Goal: Task Accomplishment & Management: Use online tool/utility

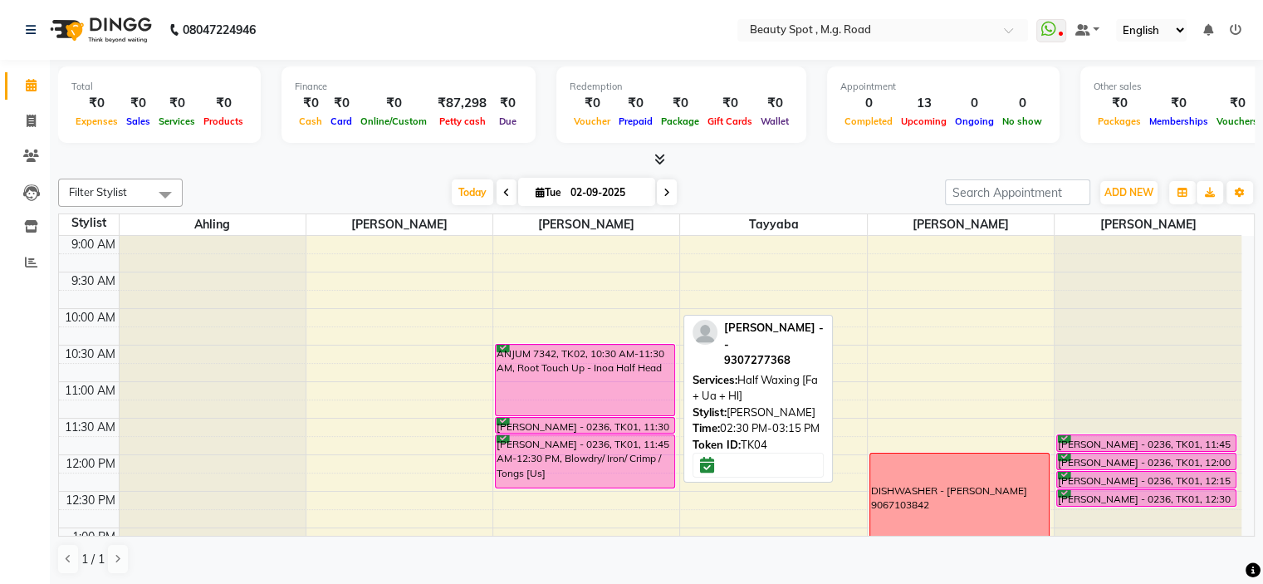
scroll to position [362, 0]
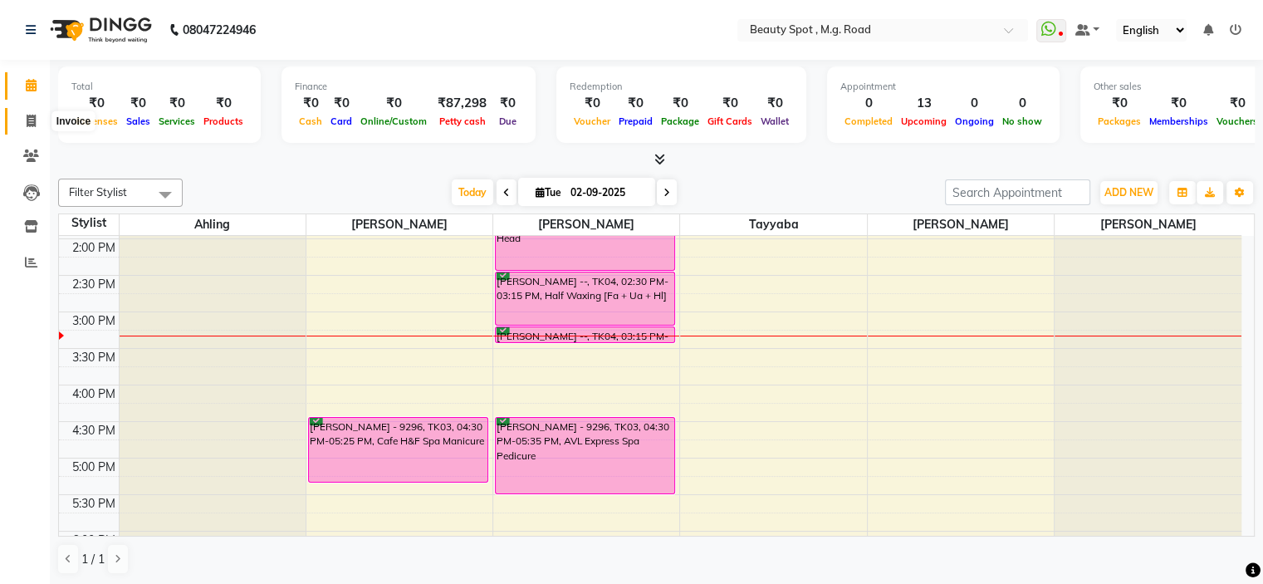
click at [34, 120] on icon at bounding box center [31, 121] width 9 height 12
select select "service"
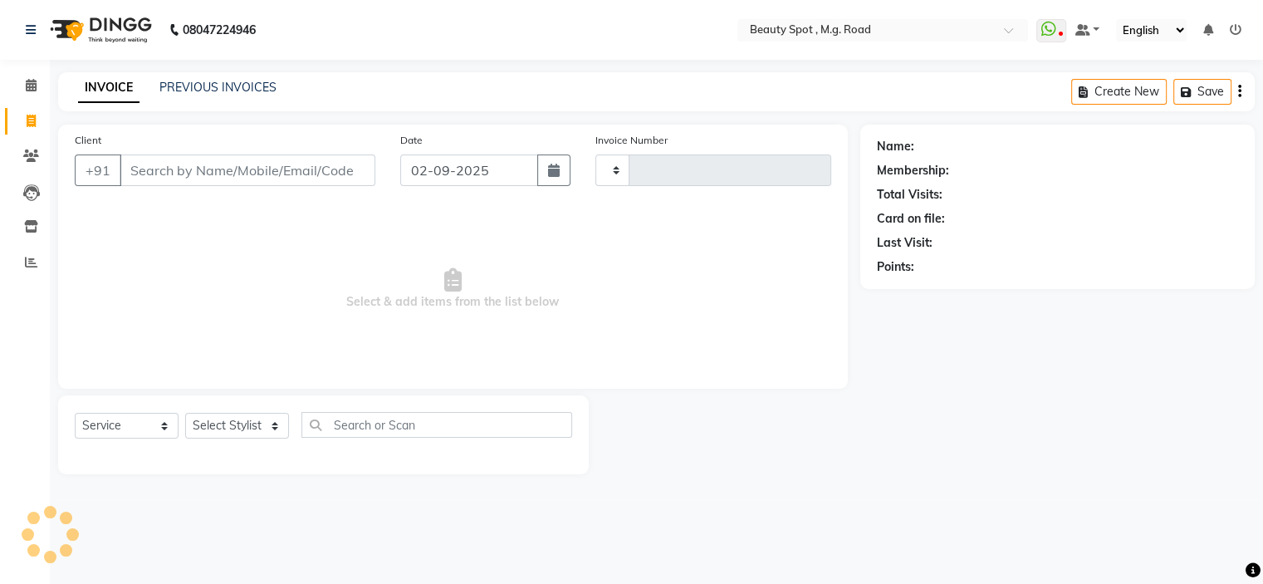
type input "0702"
select select "7357"
click at [249, 429] on select "Select Stylist [PERSON_NAME] Manager [PERSON_NAME] [PERSON_NAME]" at bounding box center [237, 426] width 104 height 26
select select "70086"
click at [185, 413] on select "Select Stylist [PERSON_NAME] Manager [PERSON_NAME] [PERSON_NAME]" at bounding box center [237, 426] width 104 height 26
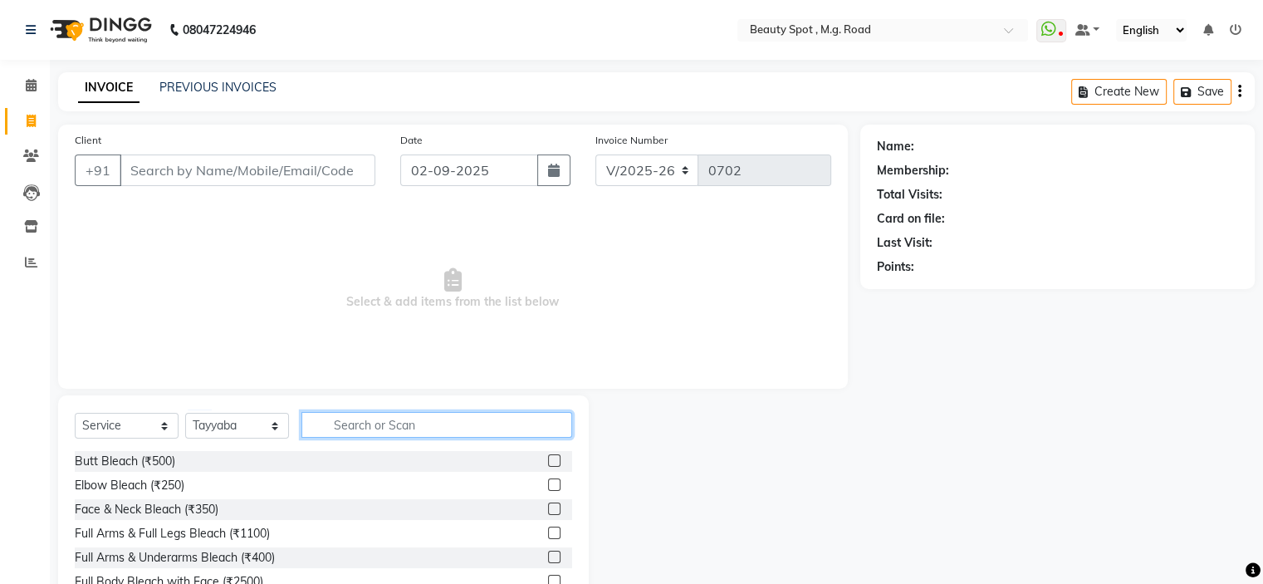
click at [341, 420] on input "text" at bounding box center [436, 425] width 271 height 26
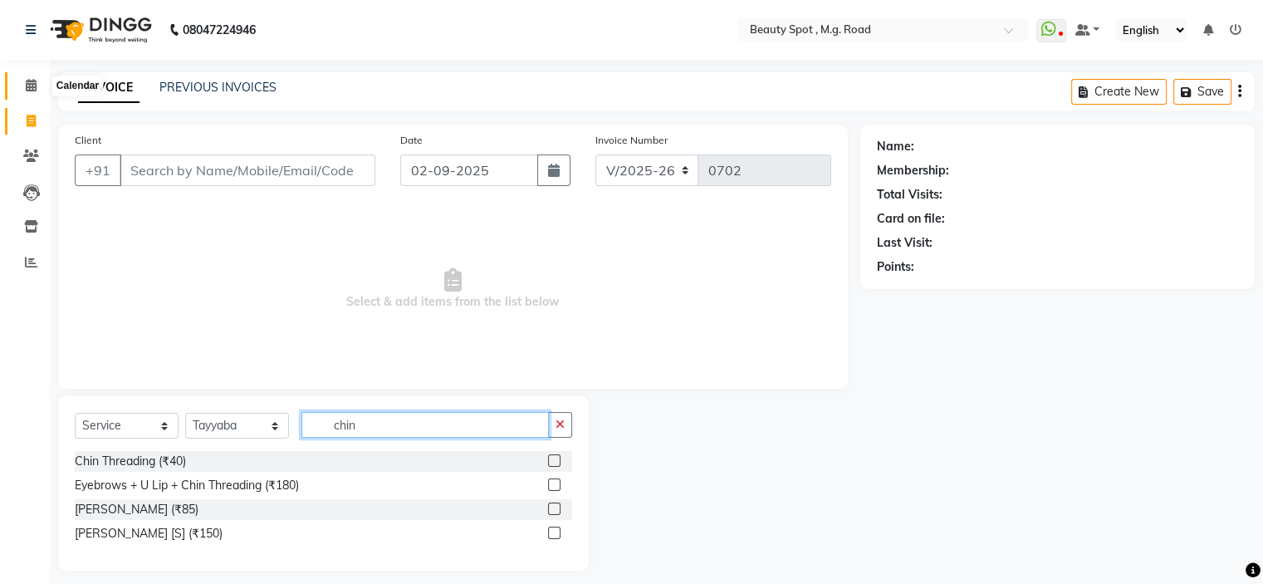
type input "chin"
click at [27, 85] on icon at bounding box center [31, 85] width 11 height 12
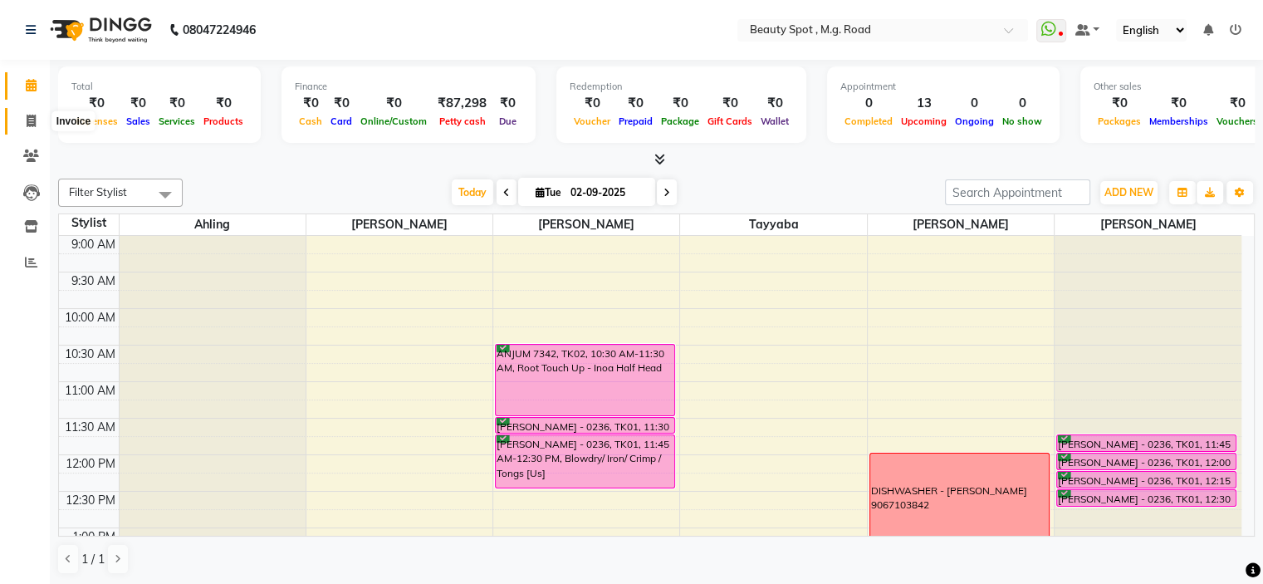
click at [36, 121] on span at bounding box center [31, 121] width 29 height 19
select select "7357"
select select "service"
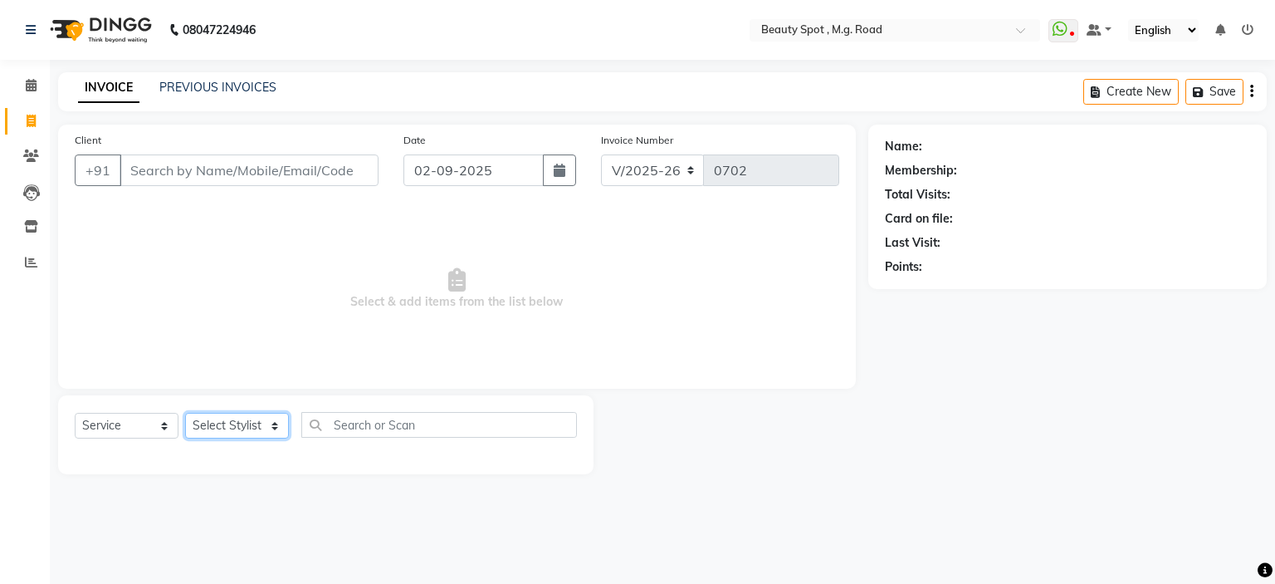
click at [242, 431] on select "Select Stylist [PERSON_NAME] Manager [PERSON_NAME] [PERSON_NAME]" at bounding box center [237, 426] width 104 height 26
select select "70085"
click at [185, 413] on select "Select Stylist [PERSON_NAME] Manager [PERSON_NAME] [PERSON_NAME]" at bounding box center [237, 426] width 104 height 26
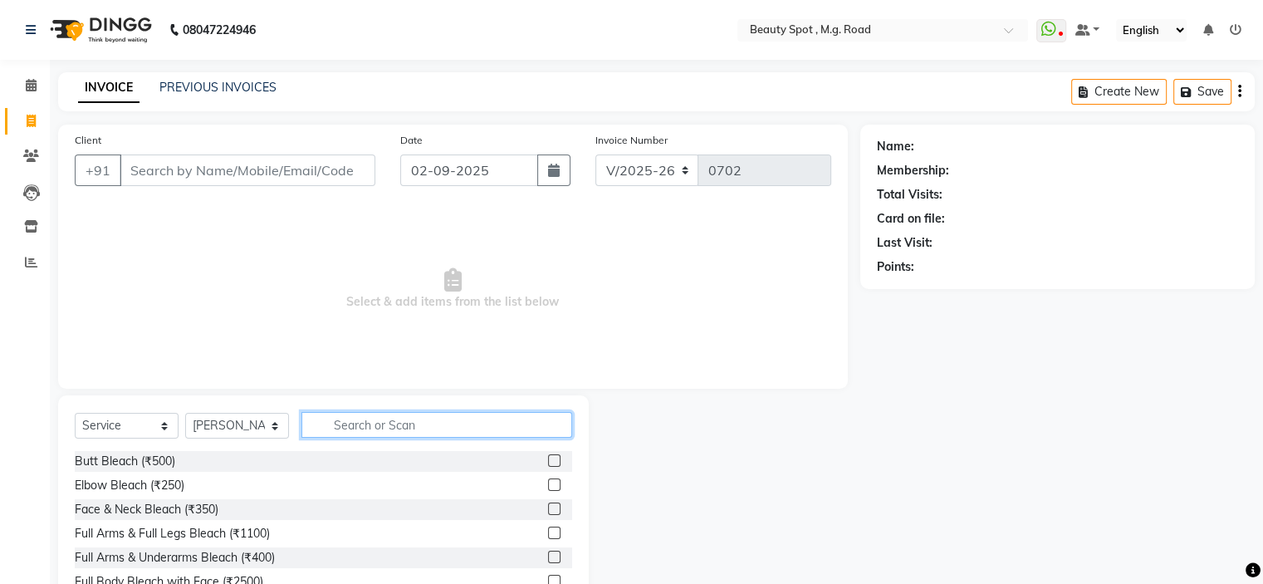
click at [440, 418] on input "text" at bounding box center [436, 425] width 271 height 26
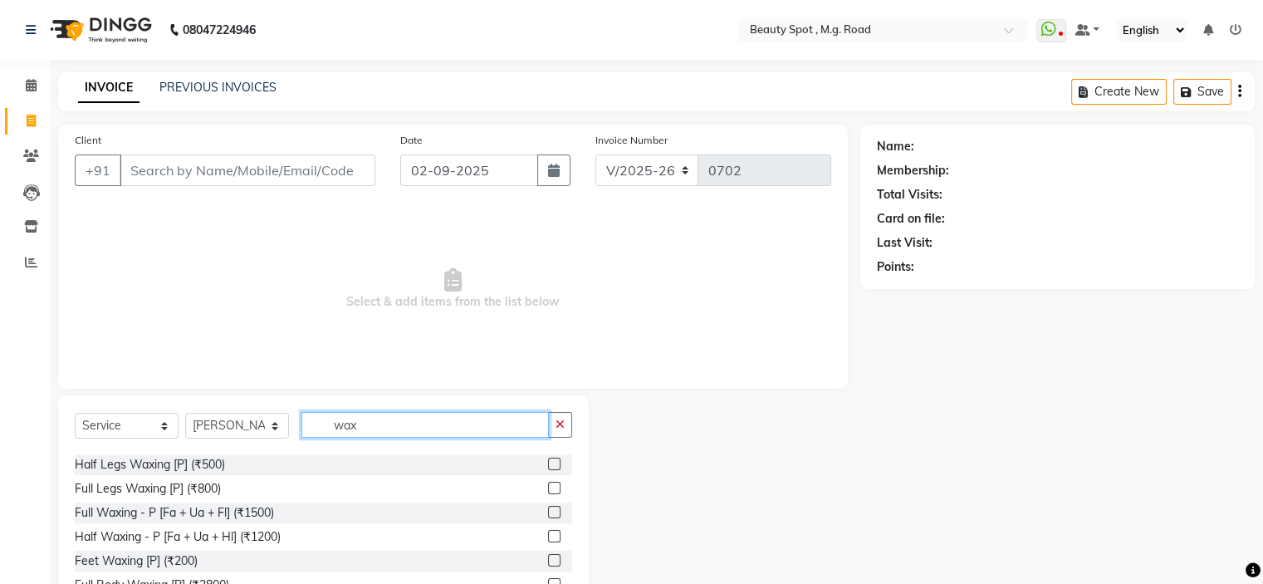
scroll to position [249, 0]
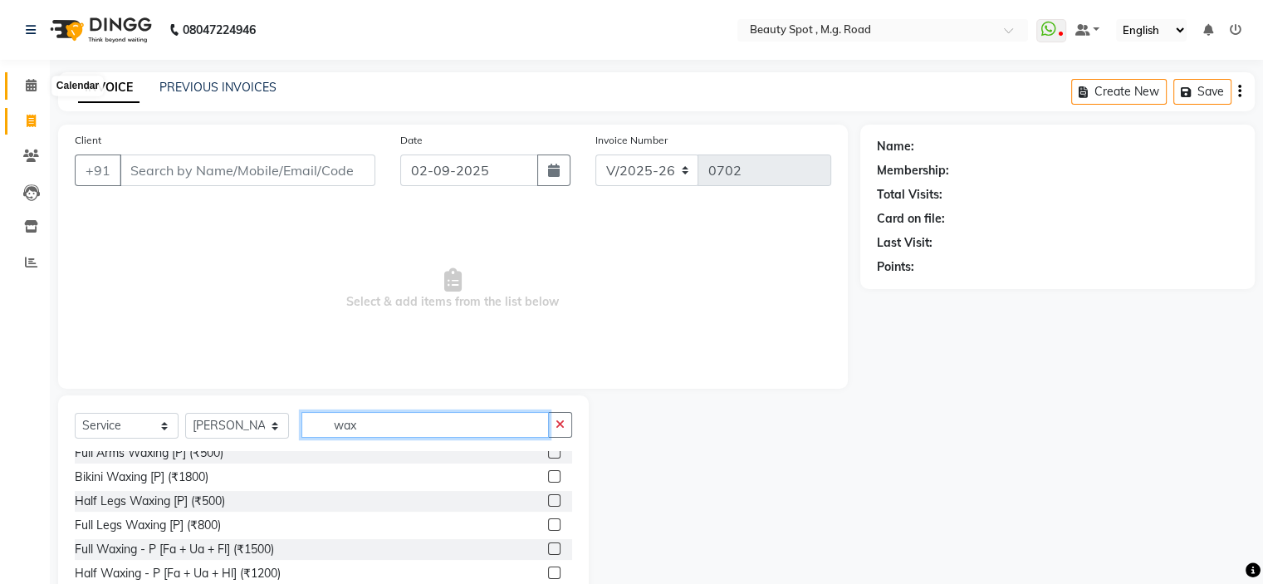
type input "wax"
click at [30, 86] on icon at bounding box center [31, 85] width 11 height 12
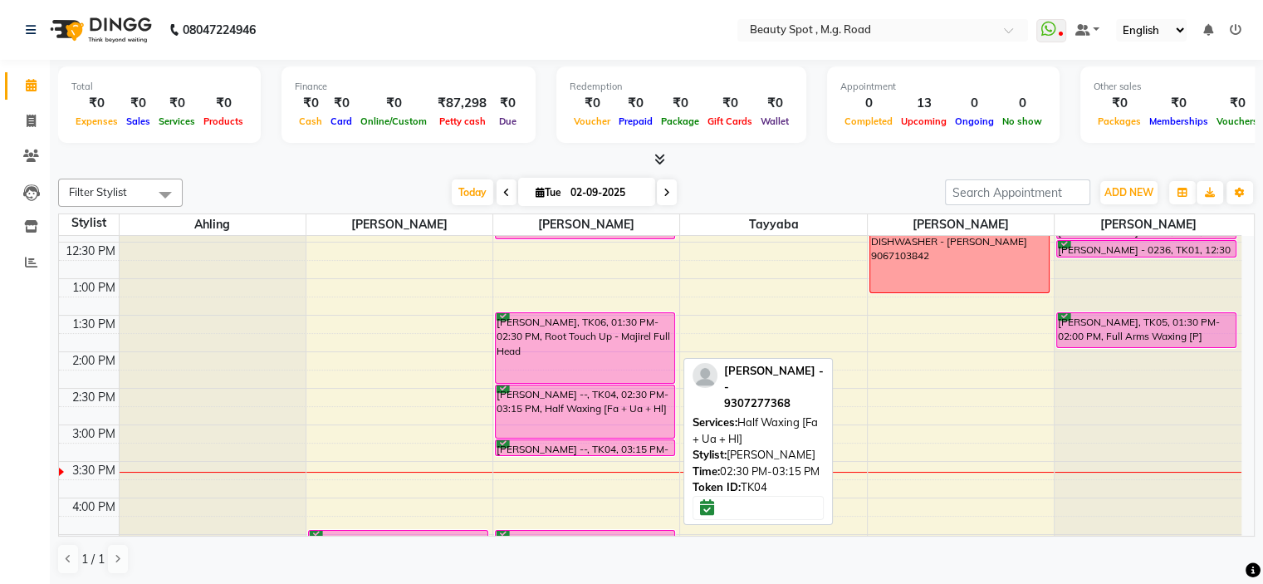
scroll to position [415, 0]
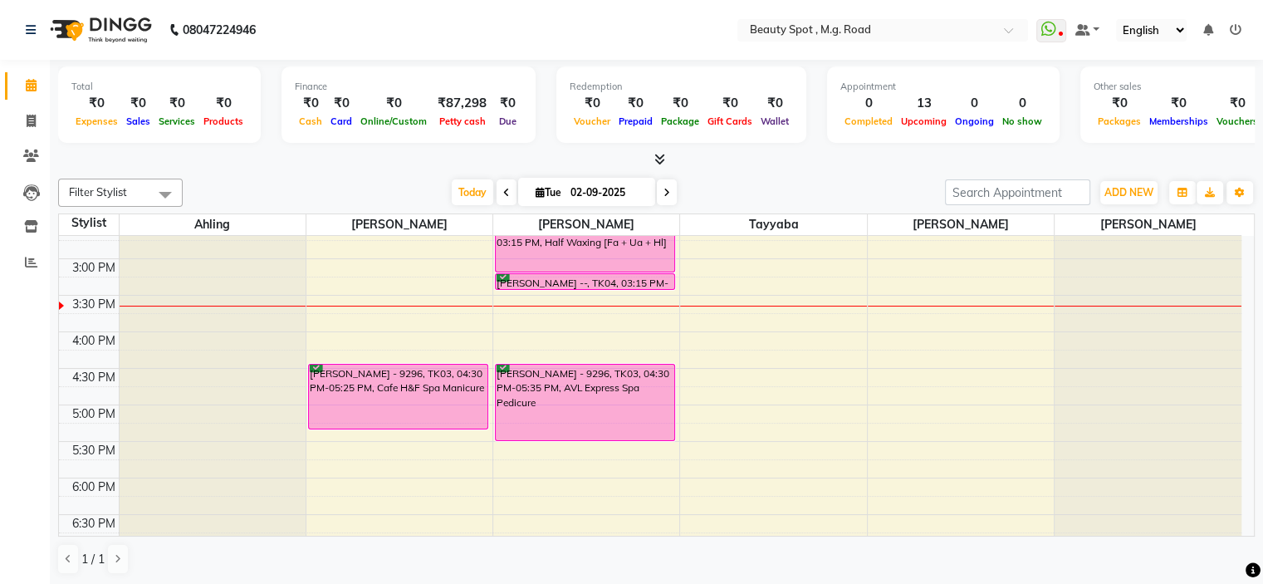
click at [659, 195] on span at bounding box center [667, 192] width 20 height 26
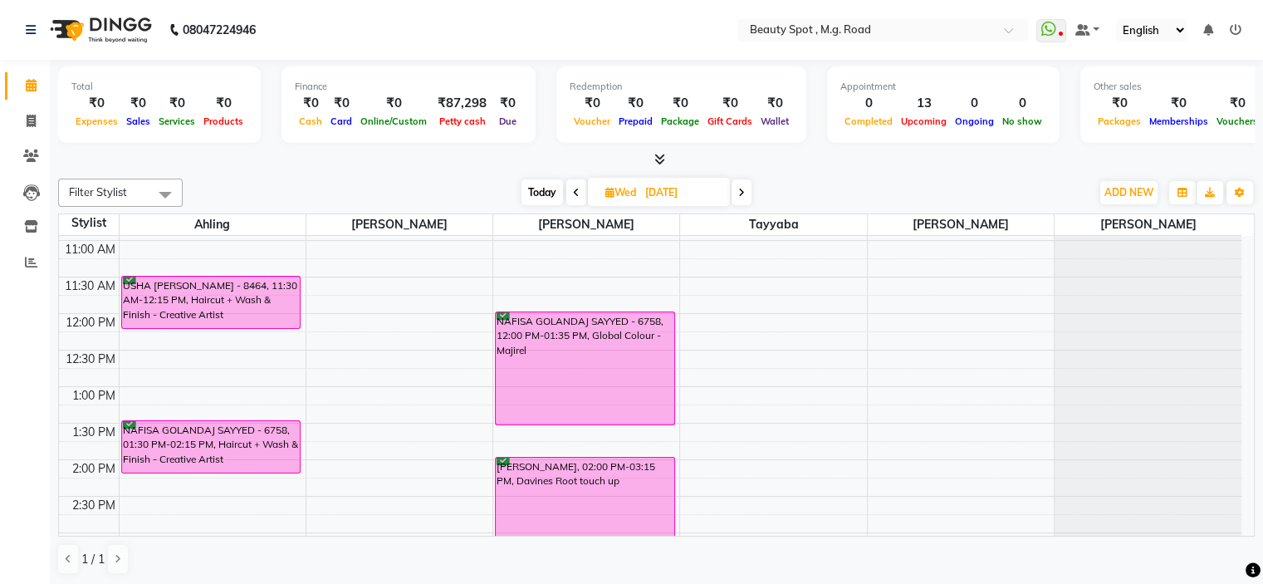
scroll to position [103, 0]
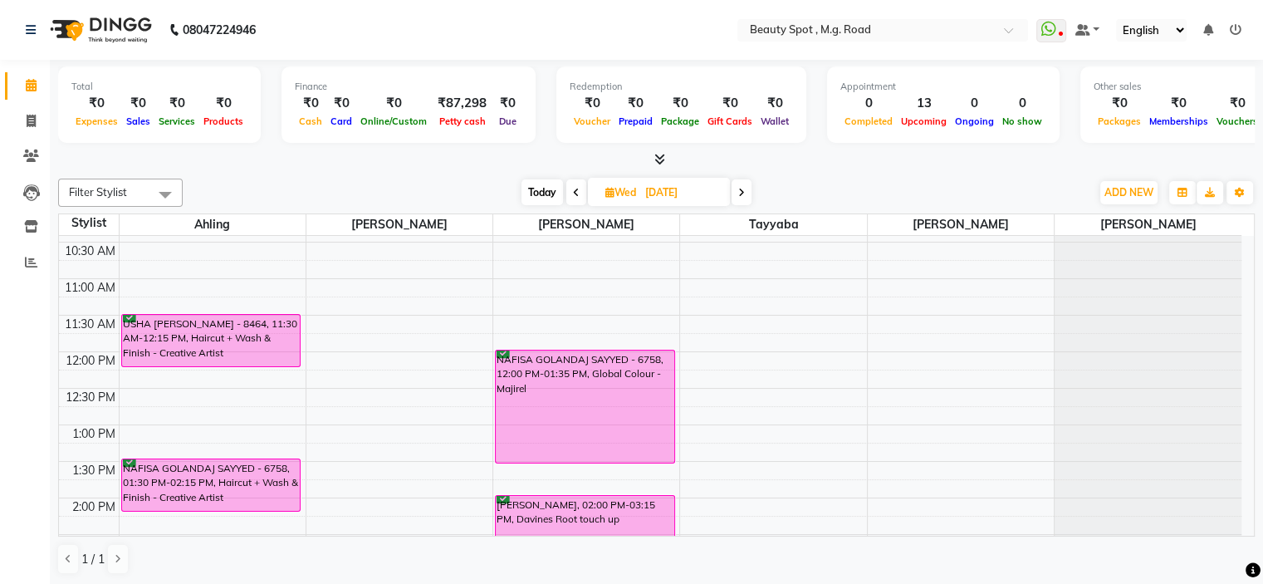
click at [744, 191] on icon at bounding box center [741, 193] width 7 height 10
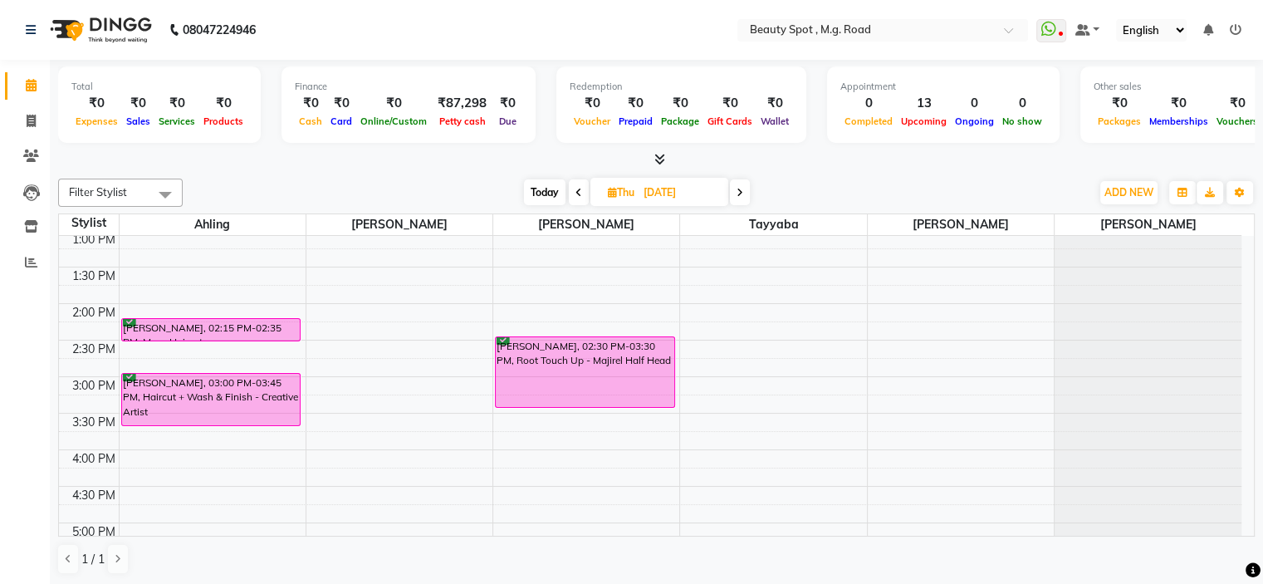
scroll to position [269, 0]
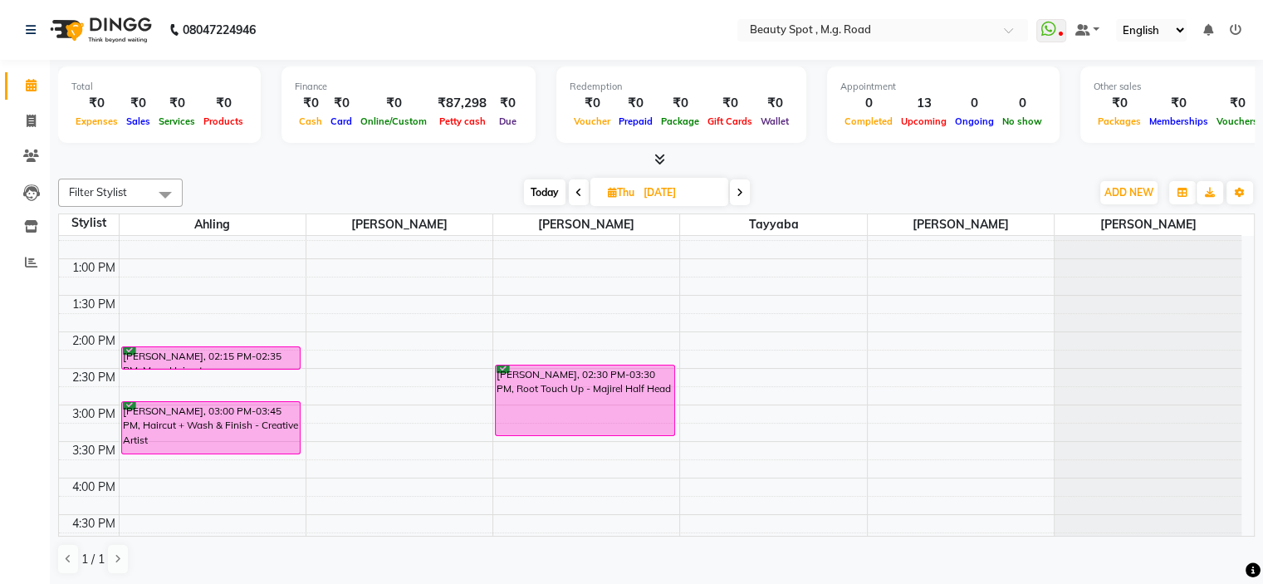
click at [734, 189] on span at bounding box center [740, 192] width 20 height 26
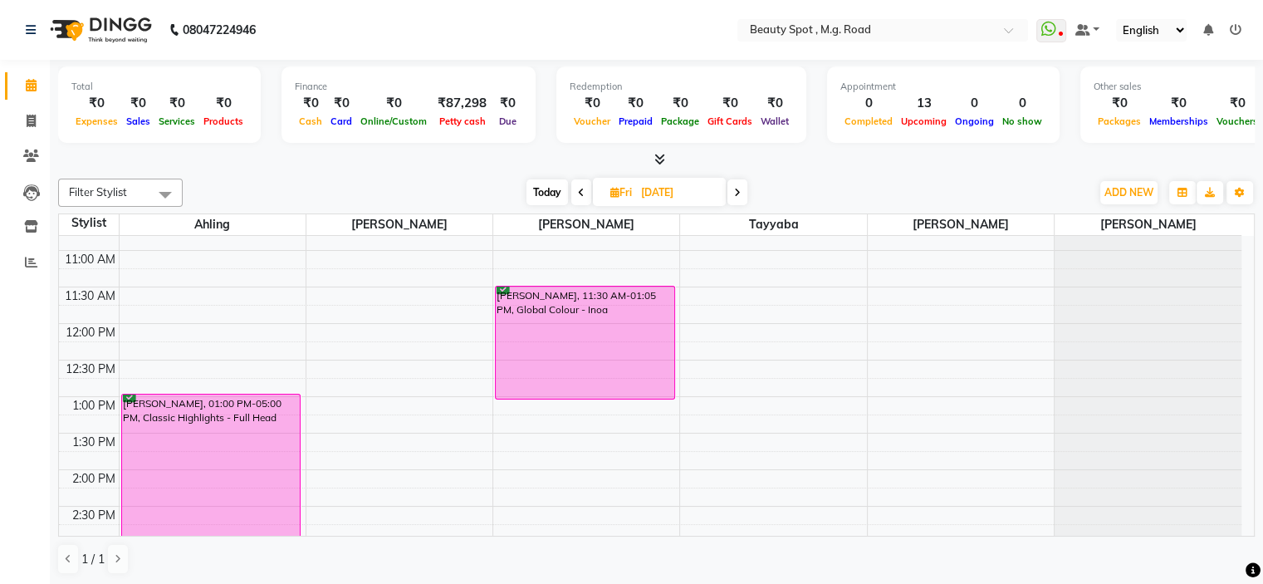
scroll to position [103, 0]
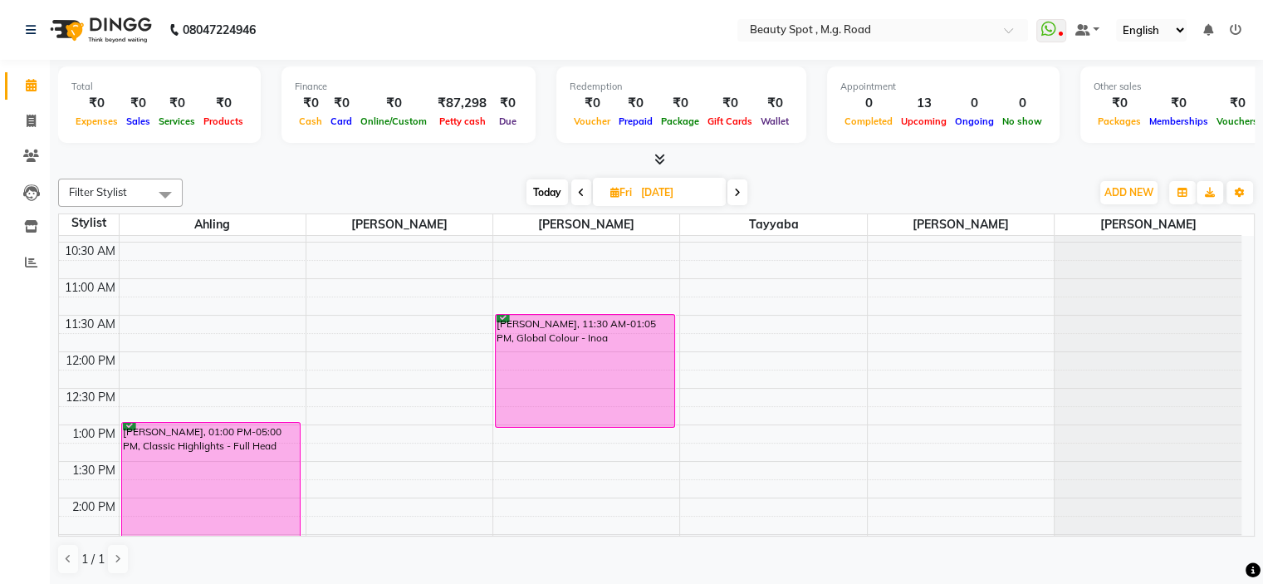
click at [731, 188] on span at bounding box center [737, 192] width 20 height 26
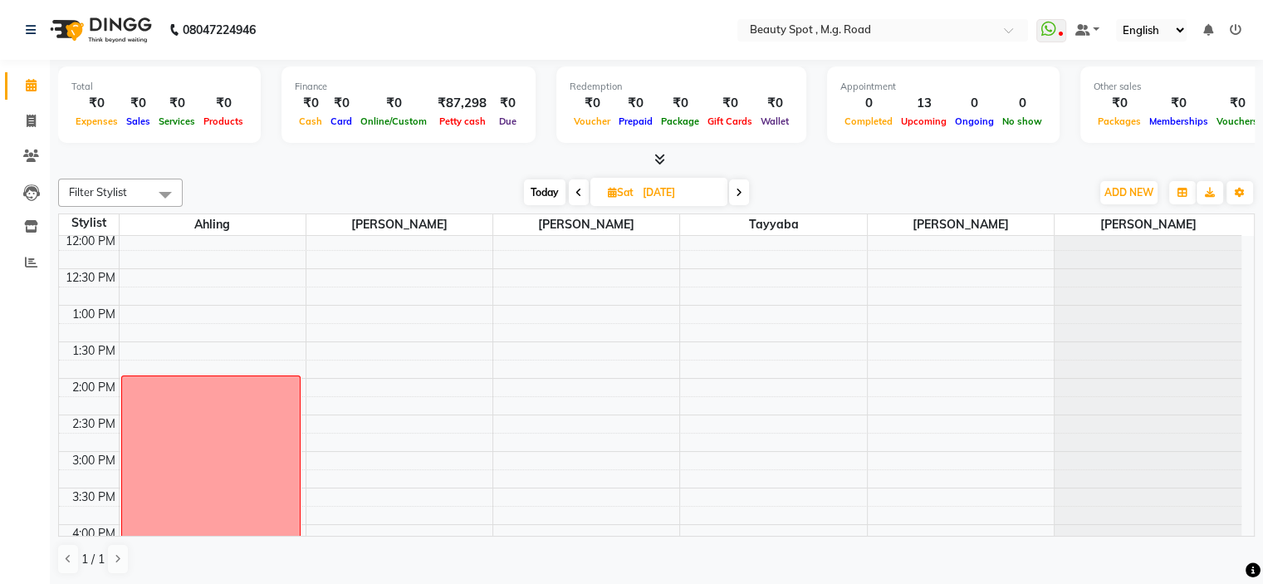
scroll to position [186, 0]
click at [737, 188] on icon at bounding box center [738, 193] width 7 height 10
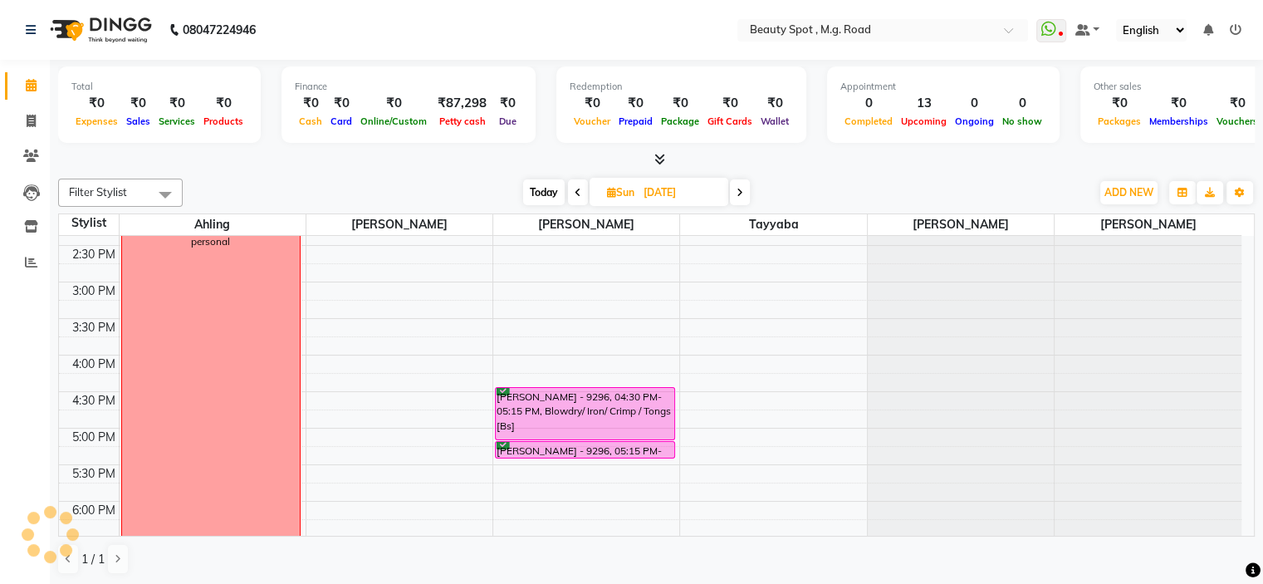
scroll to position [352, 0]
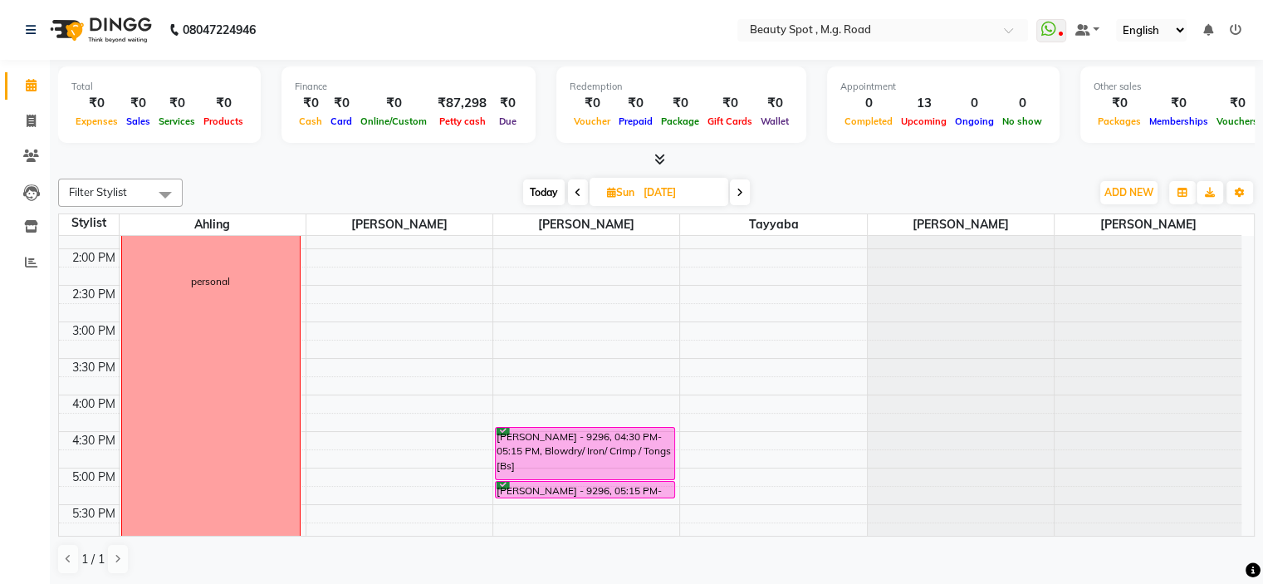
click at [740, 188] on icon at bounding box center [739, 193] width 7 height 10
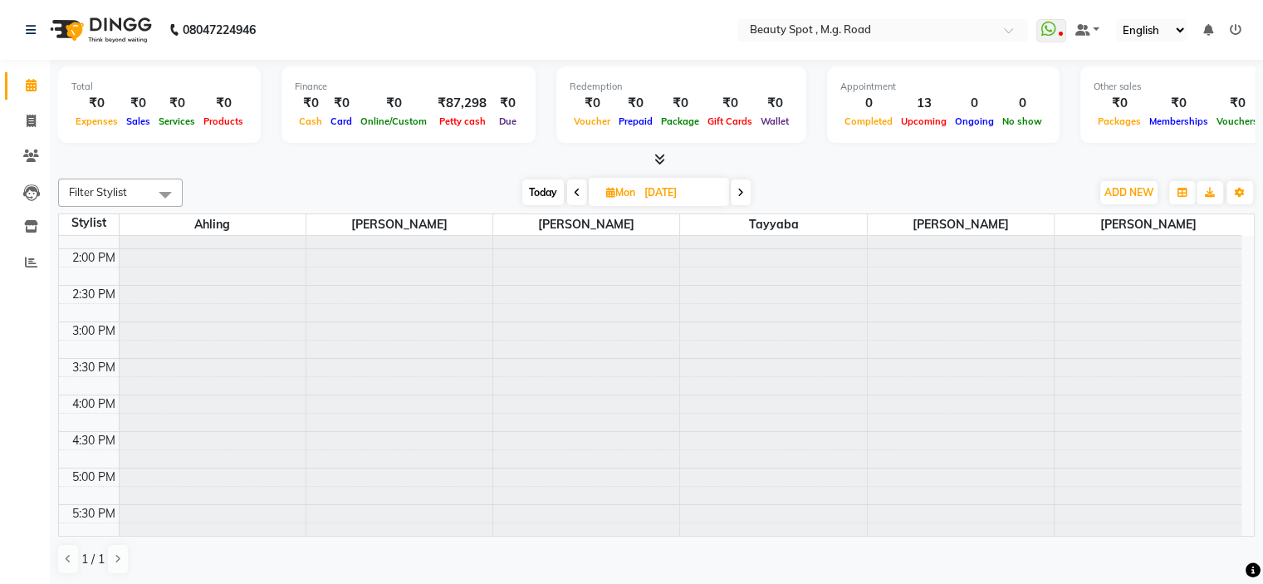
click at [546, 190] on span "Today" at bounding box center [543, 192] width 42 height 26
type input "02-09-2025"
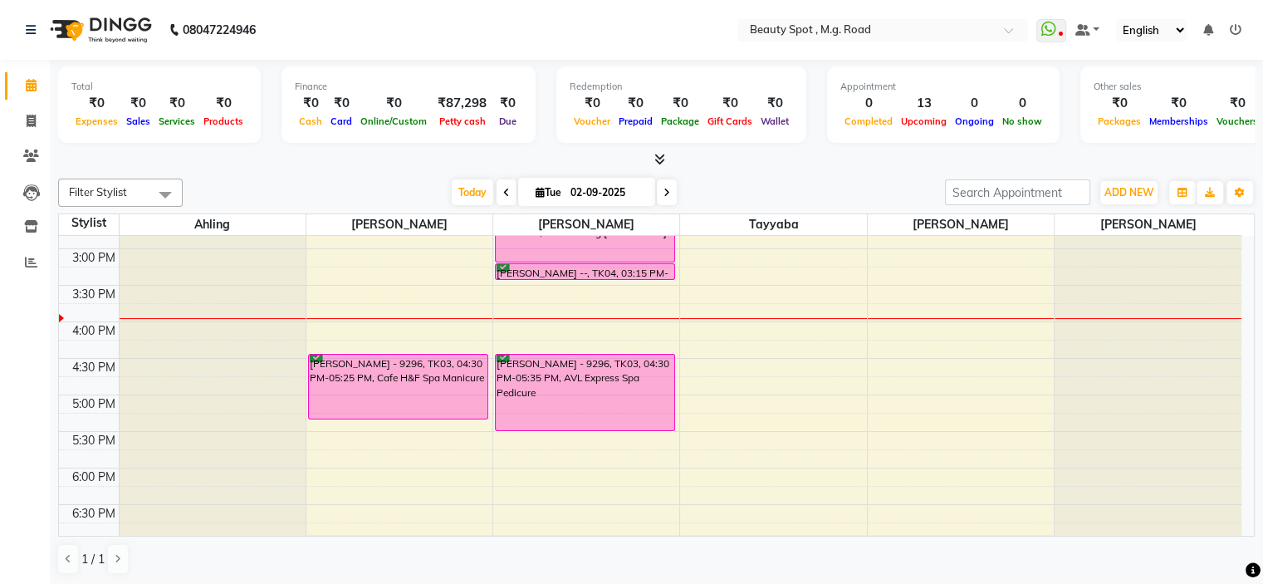
scroll to position [246, 0]
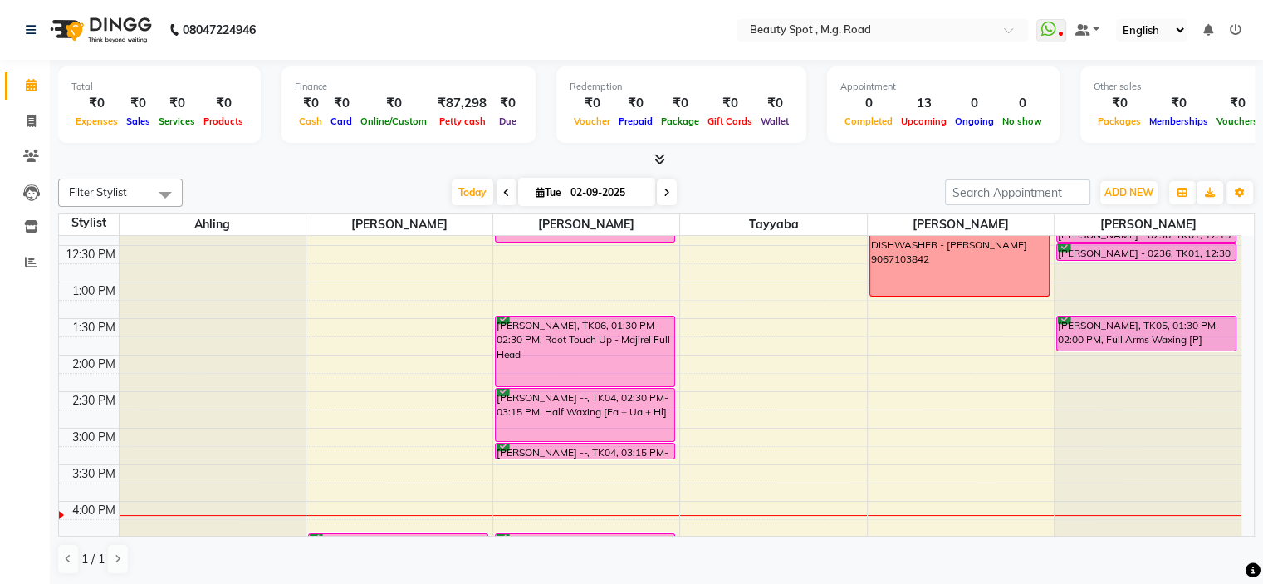
click at [584, 198] on input "02-09-2025" at bounding box center [606, 192] width 83 height 25
select select "9"
select select "2025"
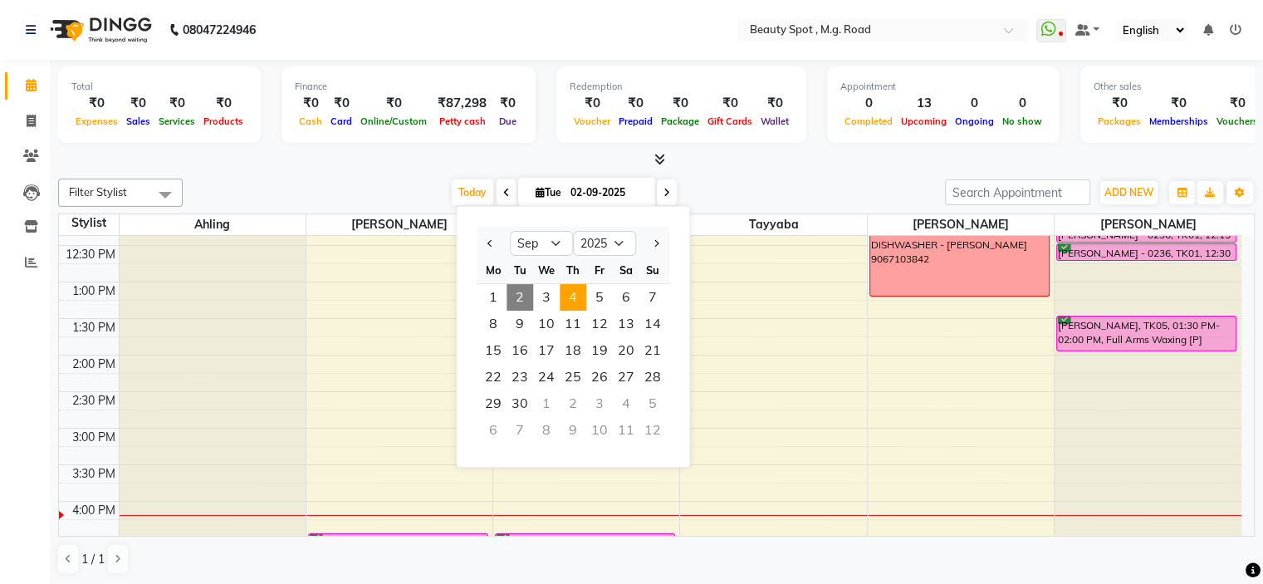
click at [574, 301] on span "4" at bounding box center [573, 297] width 27 height 27
type input "[DATE]"
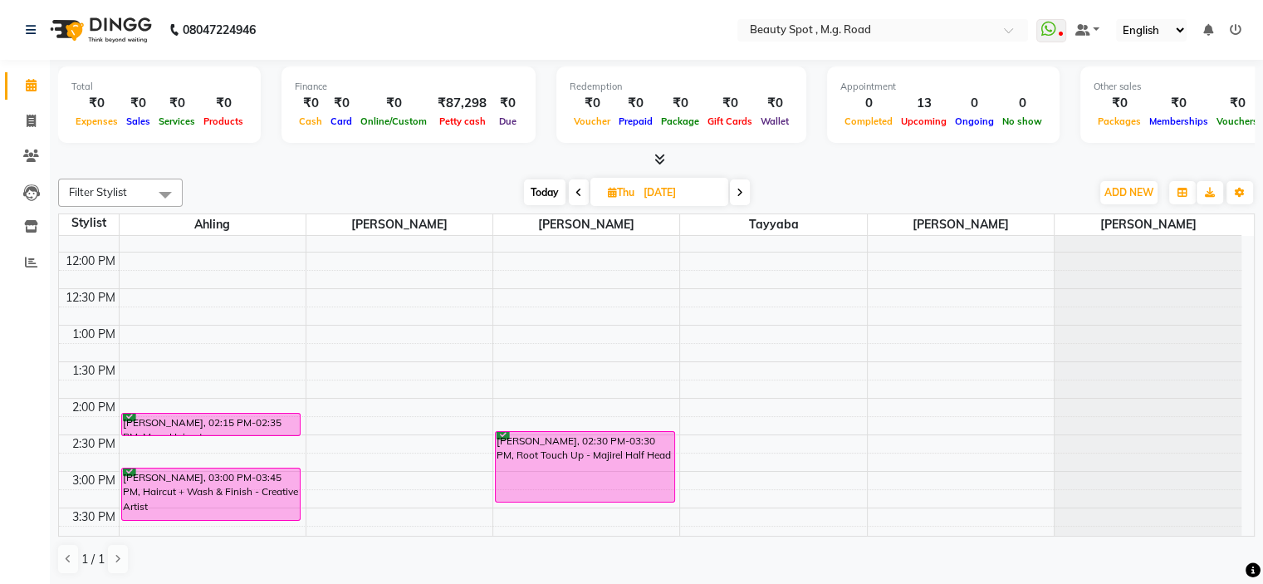
scroll to position [163, 0]
